Goal: Contribute content: Add original content to the website for others to see

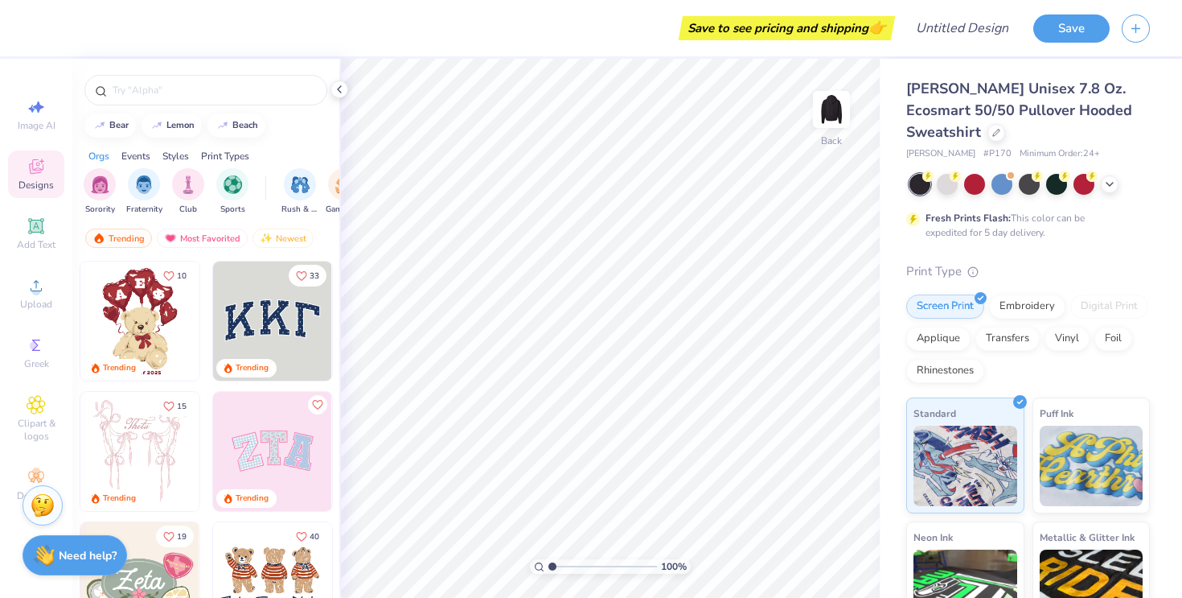
click at [53, 160] on div "Designs" at bounding box center [36, 173] width 56 height 47
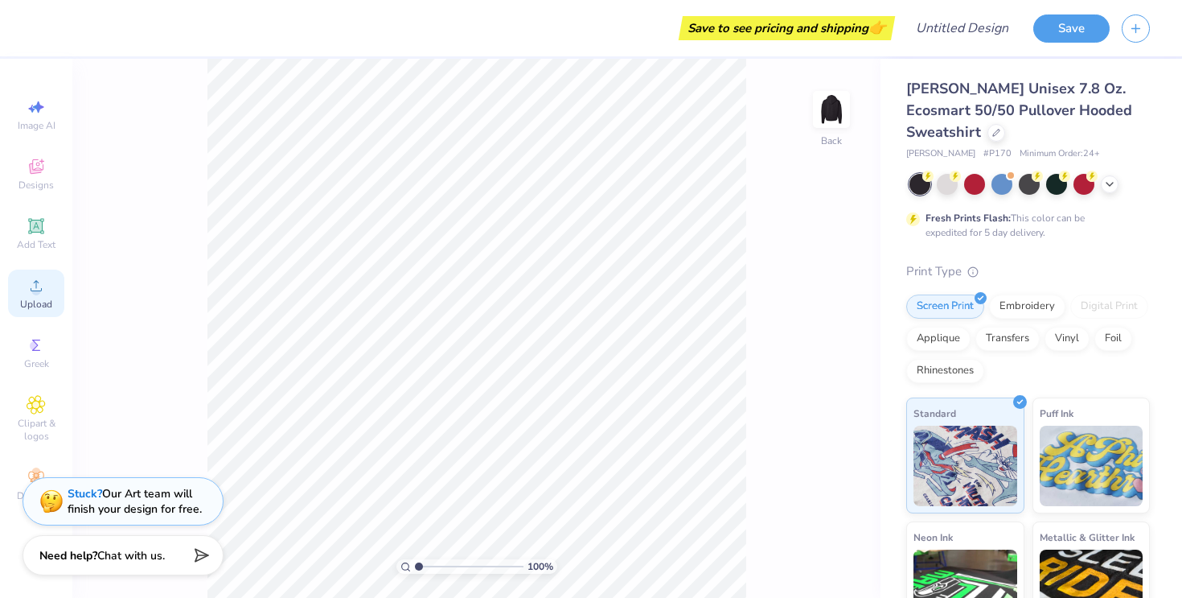
click at [48, 286] on div "Upload" at bounding box center [36, 292] width 56 height 47
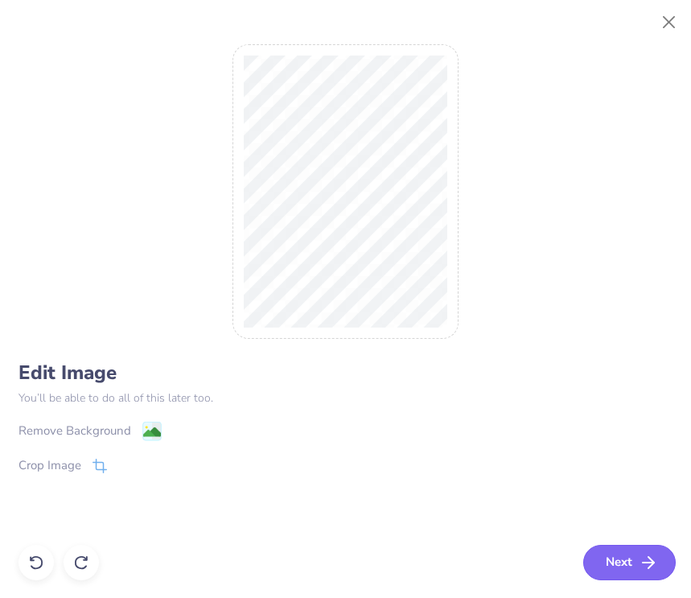
click at [620, 565] on button "Next" at bounding box center [629, 562] width 93 height 35
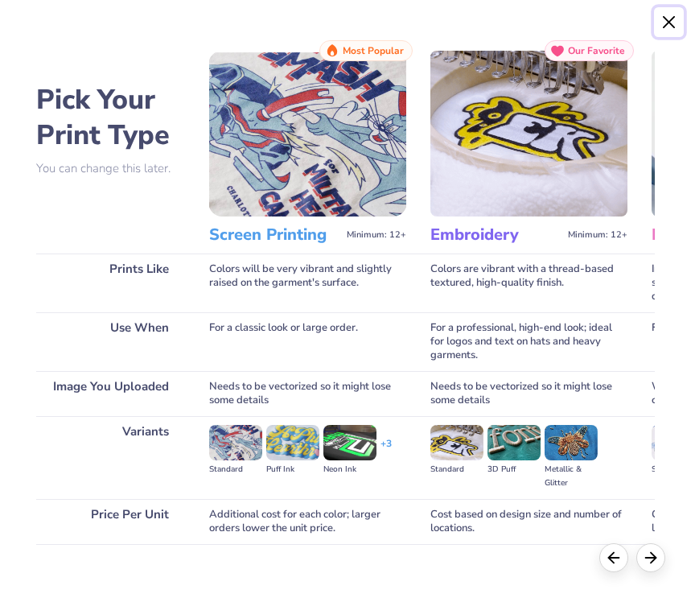
click at [668, 26] on button "Close" at bounding box center [669, 22] width 31 height 31
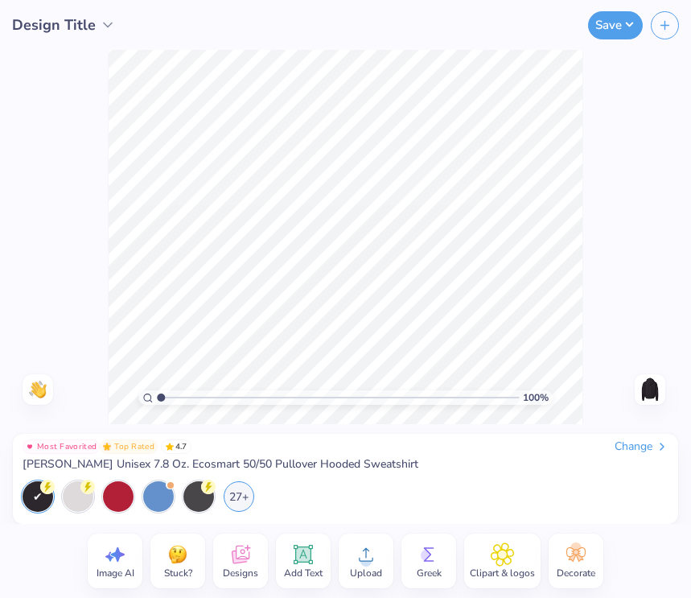
click at [367, 550] on icon at bounding box center [366, 554] width 24 height 24
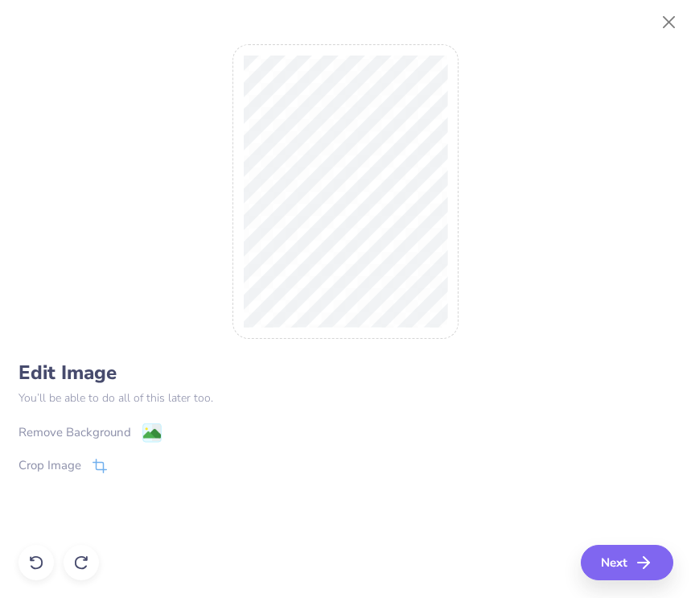
click at [124, 427] on div "Remove Background" at bounding box center [75, 432] width 113 height 19
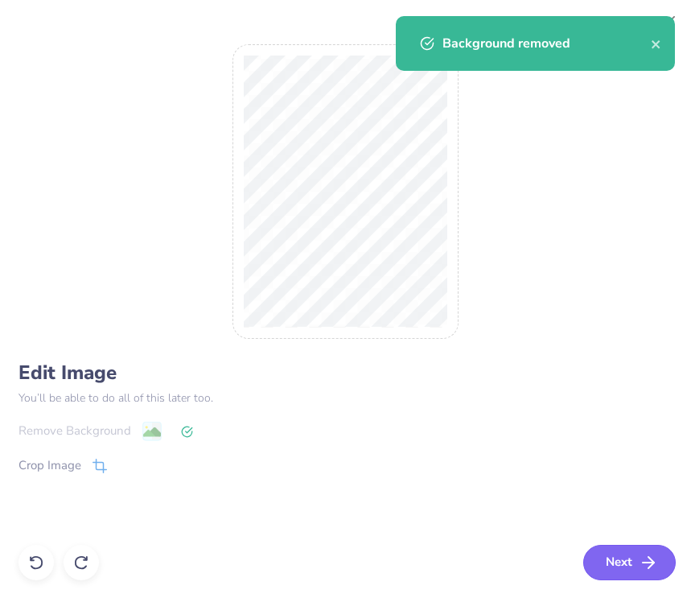
click at [599, 554] on button "Next" at bounding box center [629, 562] width 93 height 35
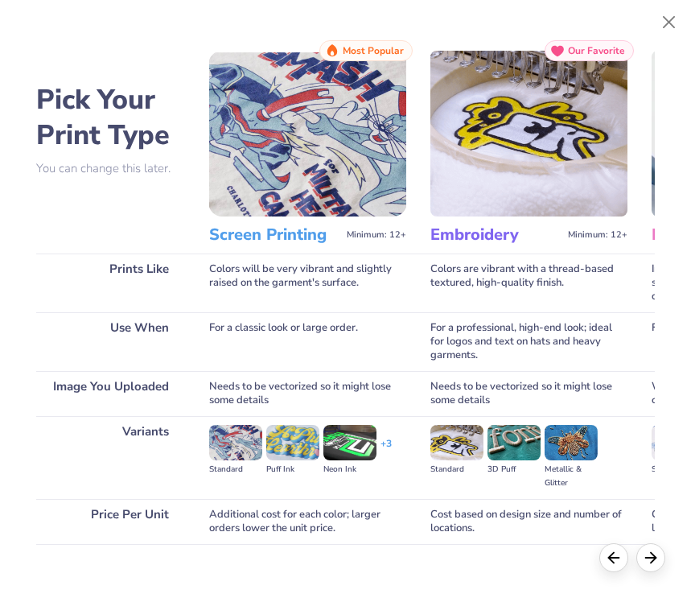
click at [358, 208] on img at bounding box center [307, 134] width 197 height 166
click at [343, 184] on img at bounding box center [307, 134] width 197 height 166
click at [278, 240] on h3 "Screen Printing" at bounding box center [274, 234] width 131 height 21
click at [270, 158] on img at bounding box center [307, 134] width 197 height 166
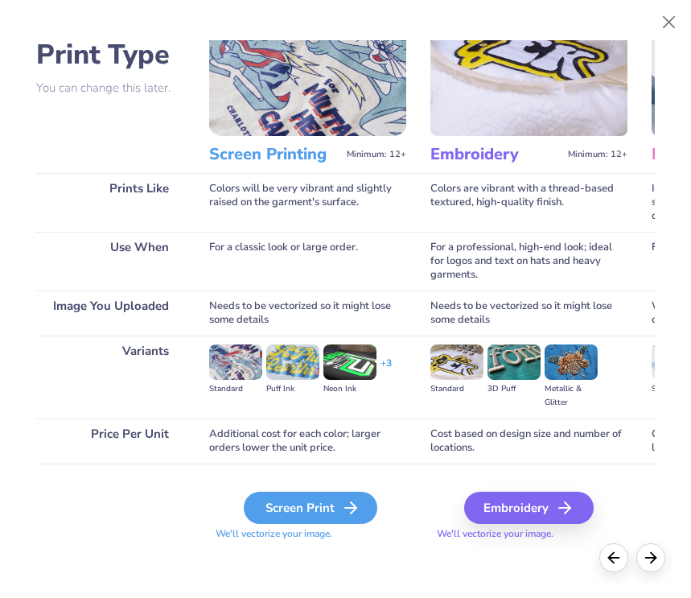
click at [310, 508] on div "Screen Print" at bounding box center [311, 507] width 134 height 32
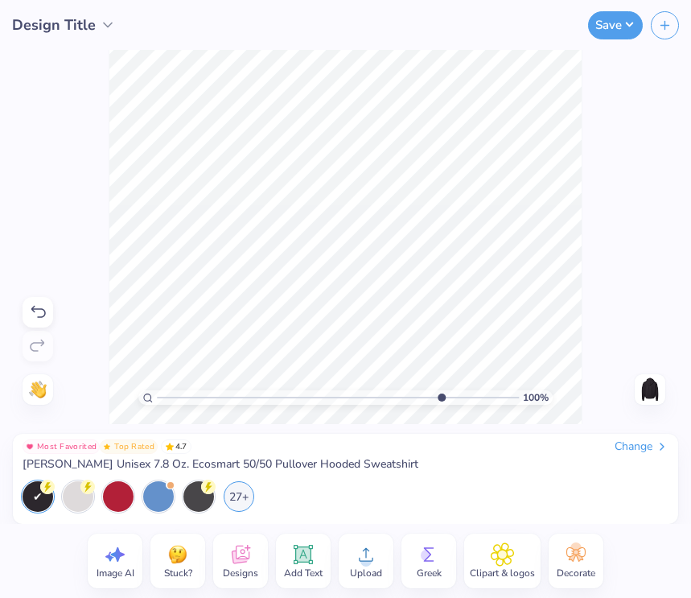
type input "8.14"
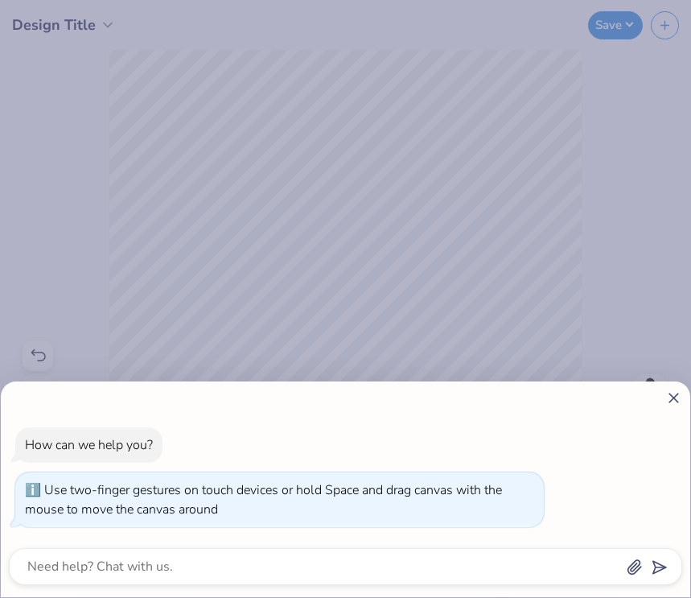
click at [438, 394] on input "range" at bounding box center [338, 397] width 362 height 14
click at [667, 397] on icon at bounding box center [673, 397] width 17 height 17
type textarea "x"
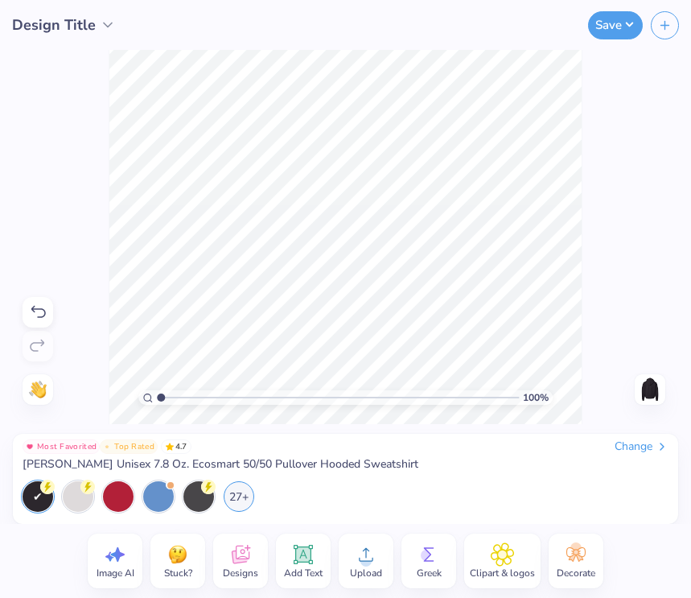
drag, startPoint x: 409, startPoint y: 397, endPoint x: 160, endPoint y: 366, distance: 250.4
type input "1"
click at [160, 390] on input "range" at bounding box center [338, 397] width 362 height 14
click at [647, 398] on img at bounding box center [650, 389] width 26 height 26
